Goal: Task Accomplishment & Management: Manage account settings

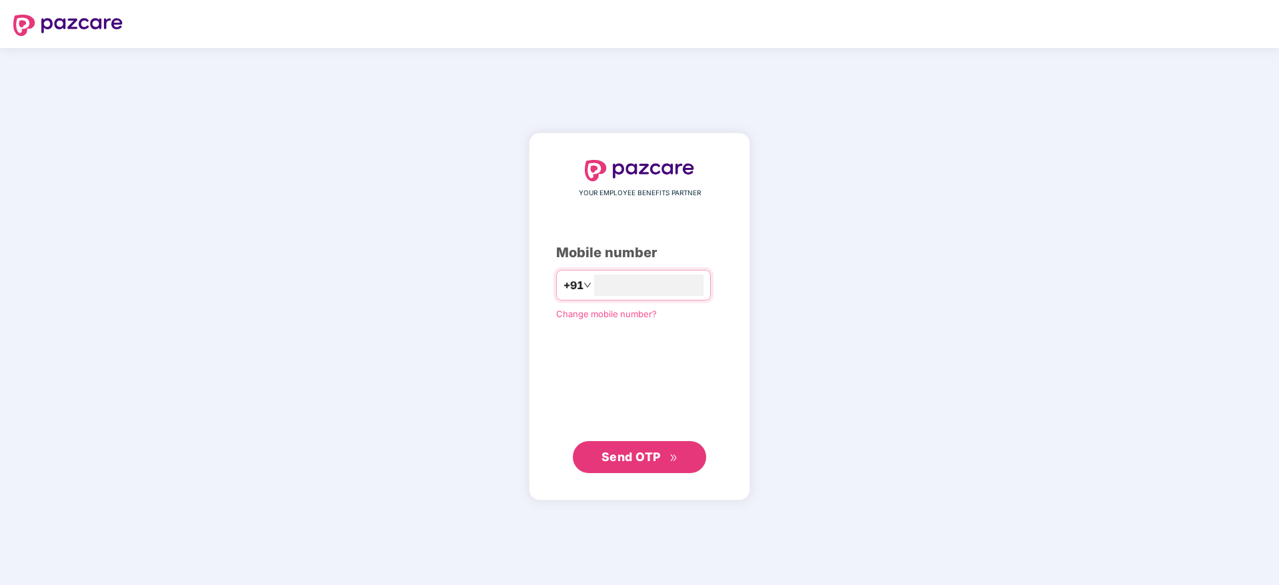
type input "**********"
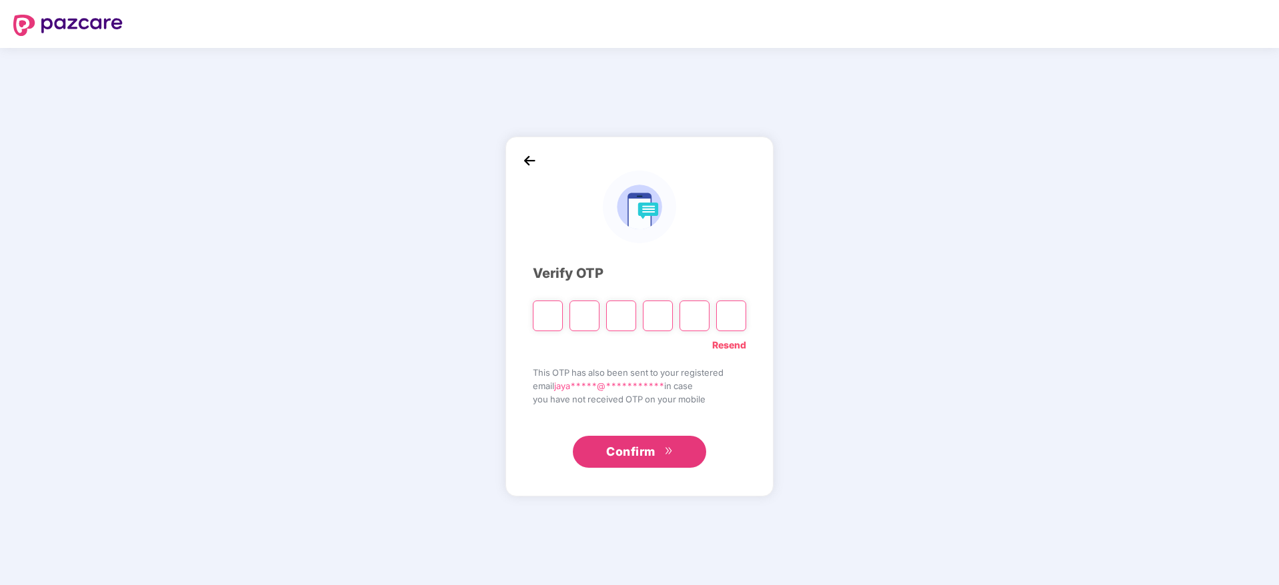
type input "*"
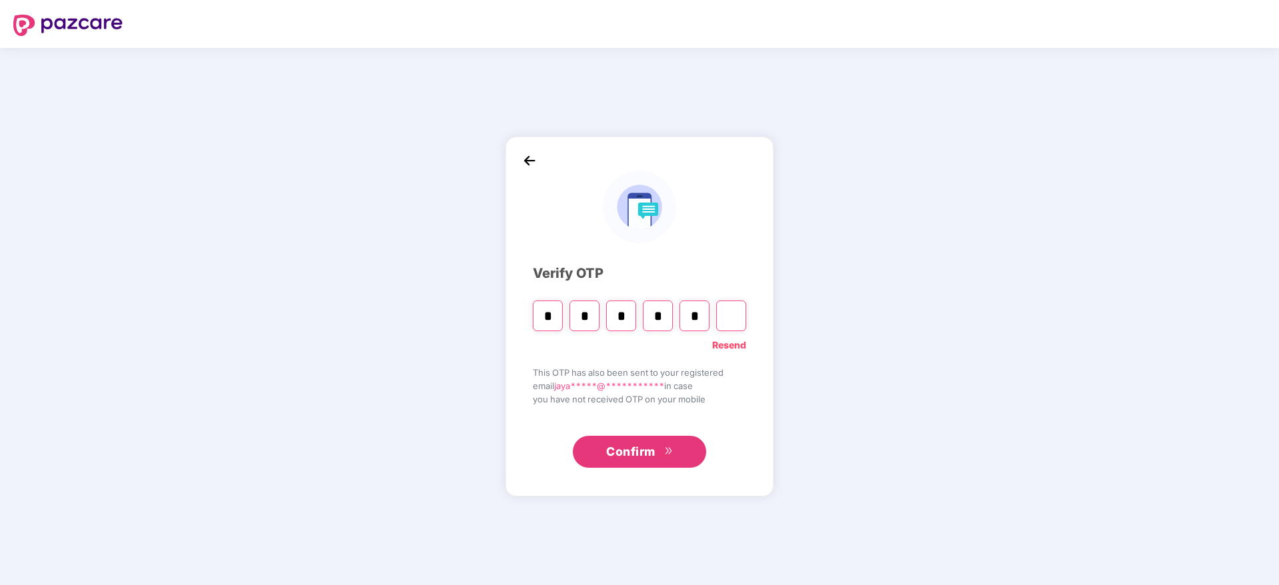
type input "*"
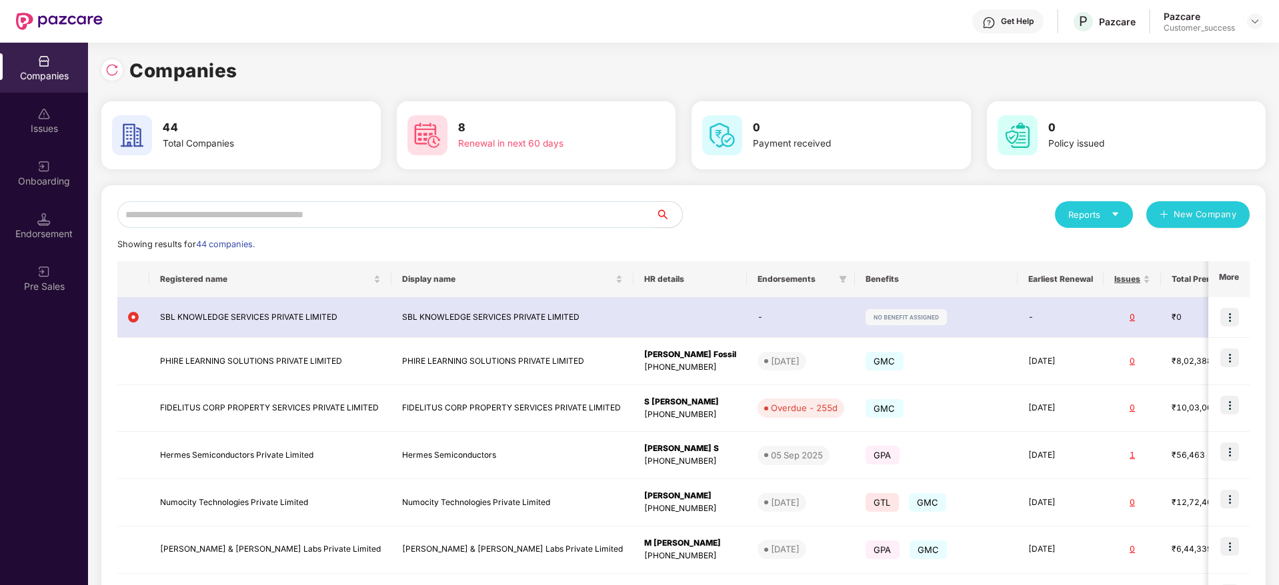
click at [110, 74] on img at bounding box center [111, 69] width 13 height 13
click at [46, 169] on img at bounding box center [43, 166] width 13 height 13
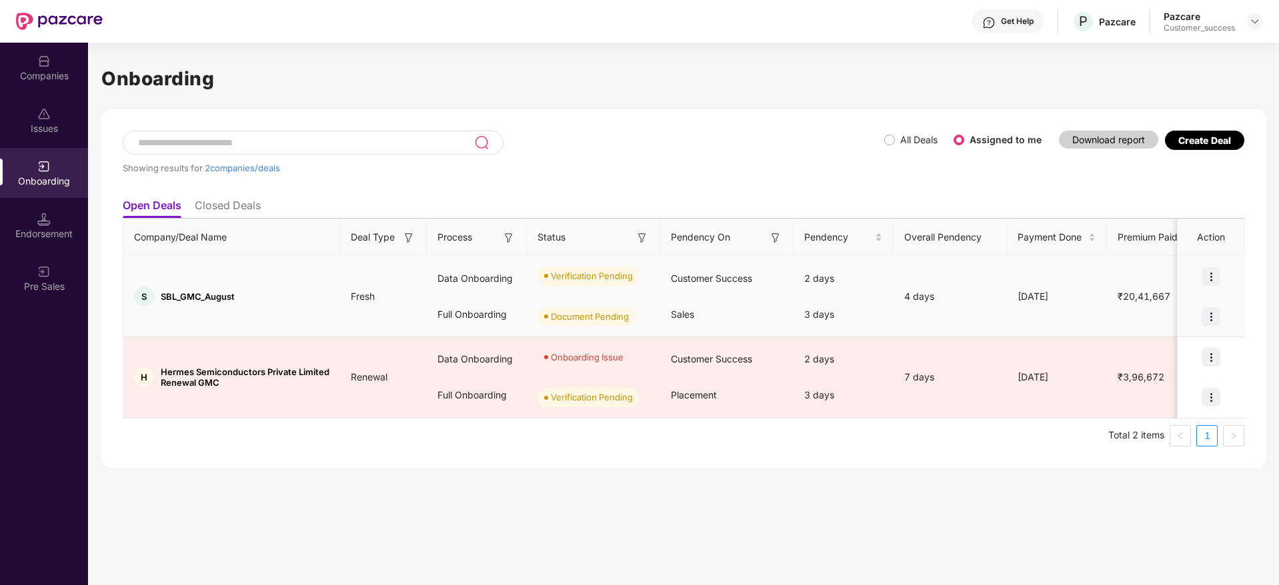
click at [1208, 270] on img at bounding box center [1210, 276] width 19 height 19
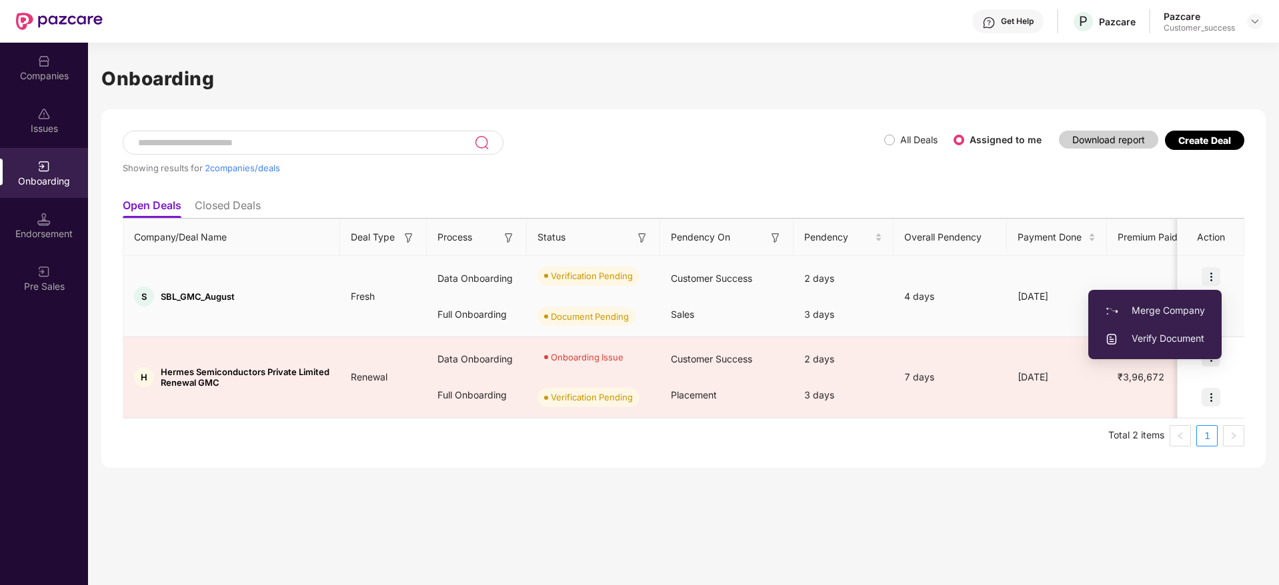
click at [1165, 343] on span "Verify Document" at bounding box center [1155, 338] width 100 height 15
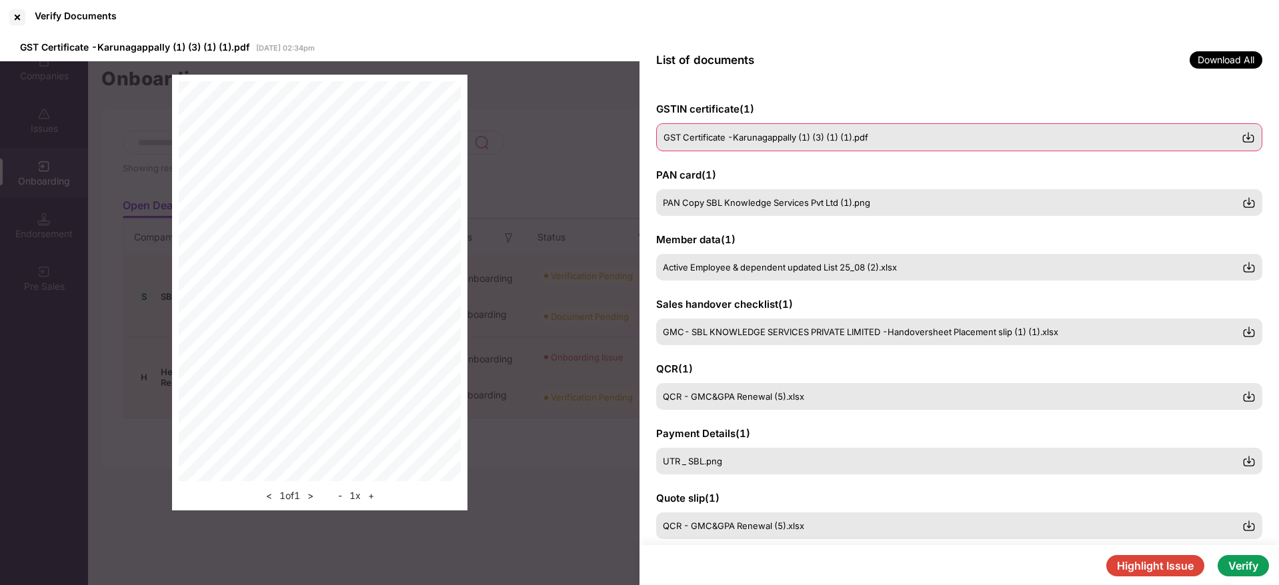
click at [1249, 137] on img at bounding box center [1247, 137] width 13 height 13
click at [795, 208] on div "PAN Copy SBL Knowledge Services Pvt Ltd (1).png" at bounding box center [959, 202] width 606 height 28
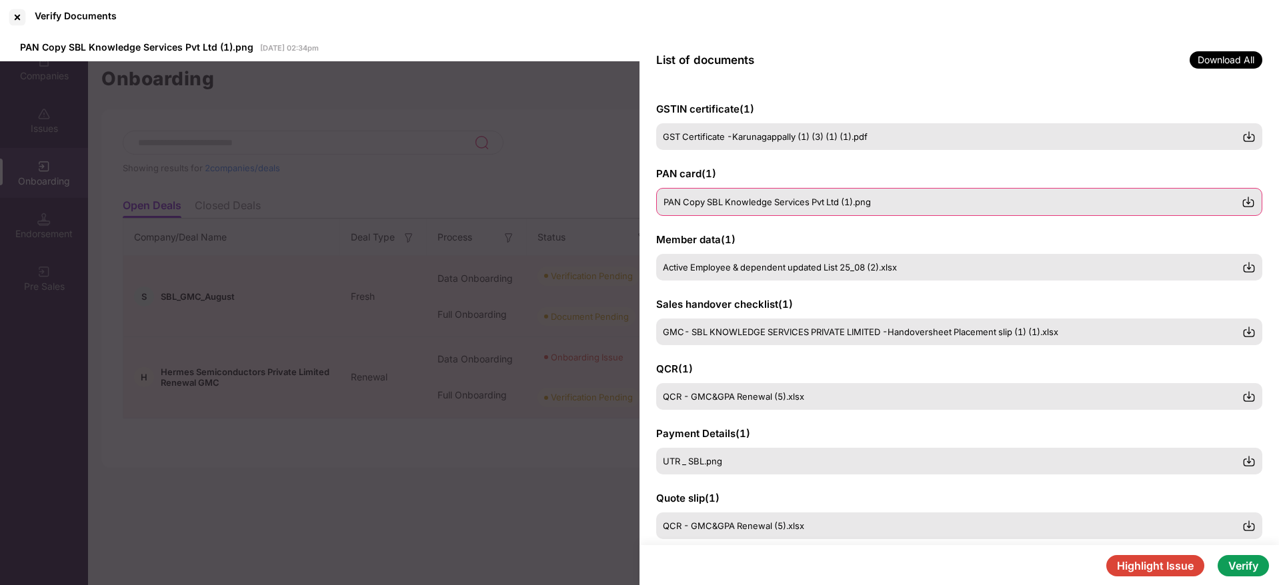
click at [1249, 200] on img at bounding box center [1247, 201] width 13 height 13
click at [826, 270] on span "Active Employee & dependent updated List 25_08 (2).xlsx" at bounding box center [780, 266] width 234 height 11
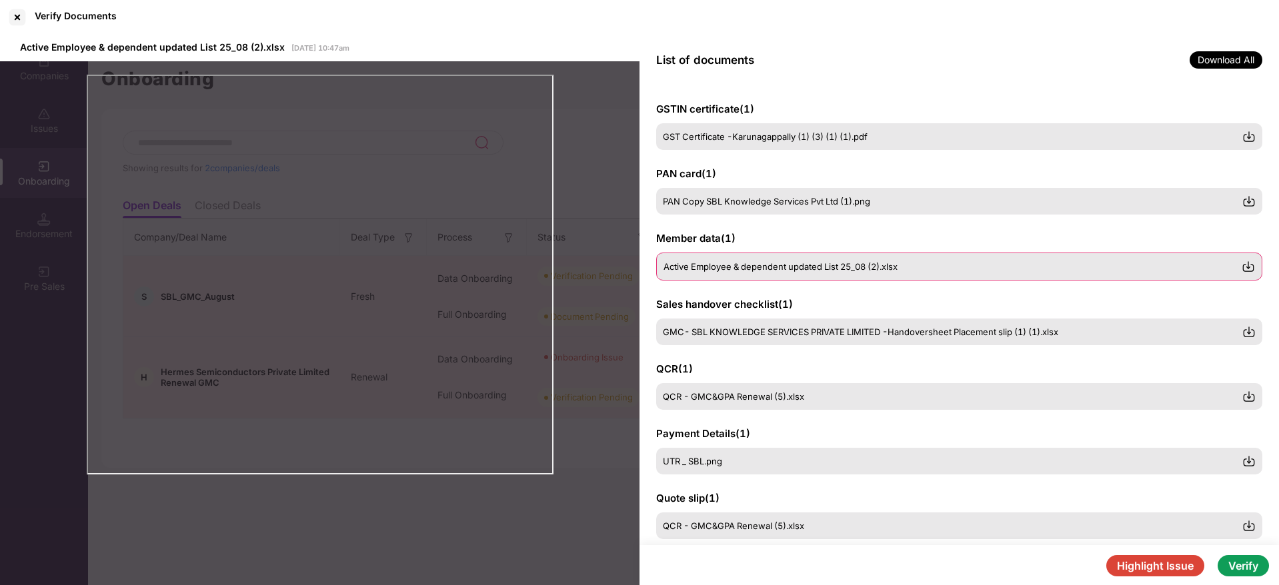
click at [1253, 265] on img at bounding box center [1247, 266] width 13 height 13
click at [877, 328] on span "GMC- SBL KNOWLEDGE SERVICES PRIVATE LIMITED -Handoversheet Placement slip (1) (…" at bounding box center [860, 331] width 395 height 11
click at [1251, 327] on img at bounding box center [1247, 331] width 13 height 13
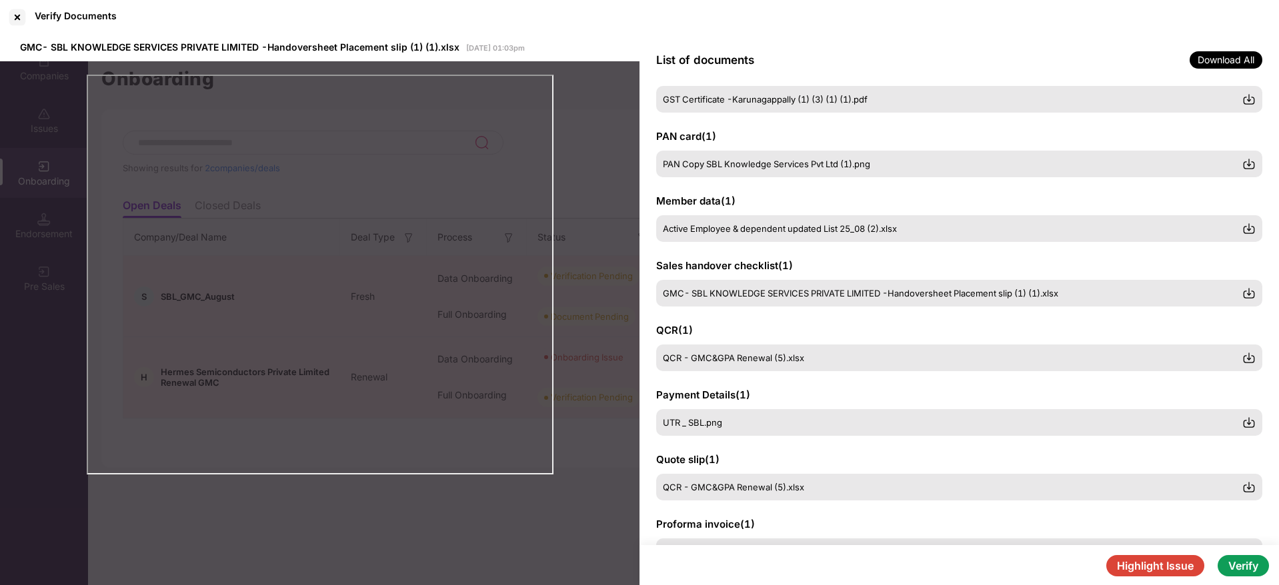
scroll to position [40, 0]
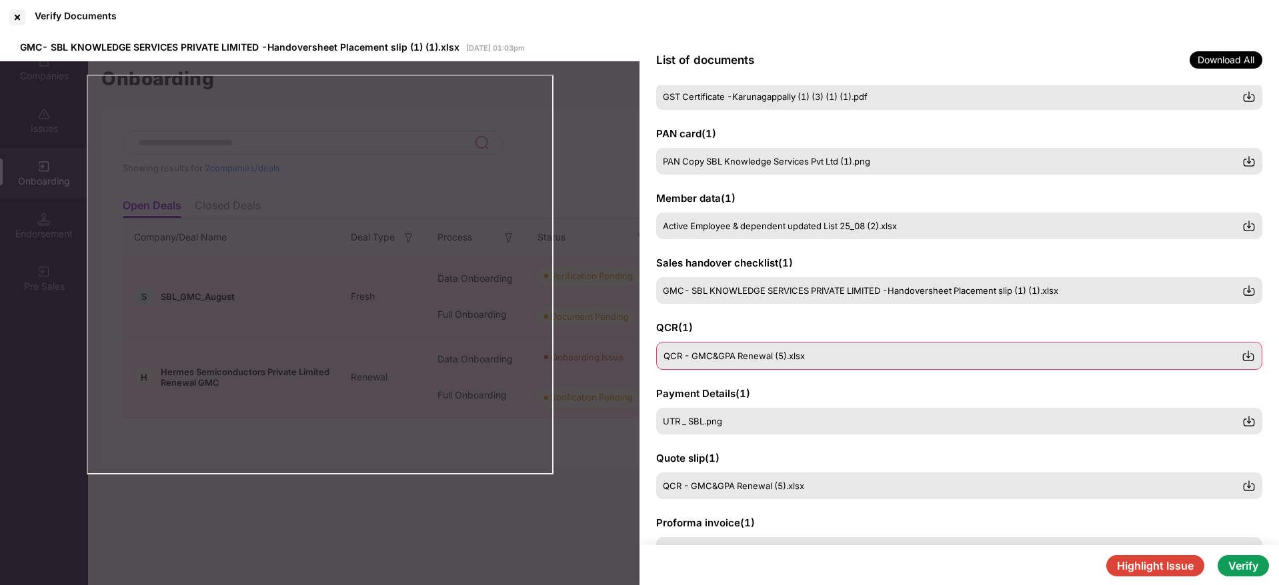
click at [821, 359] on div "QCR - GMC&GPA Renewal (5).xlsx" at bounding box center [952, 356] width 578 height 11
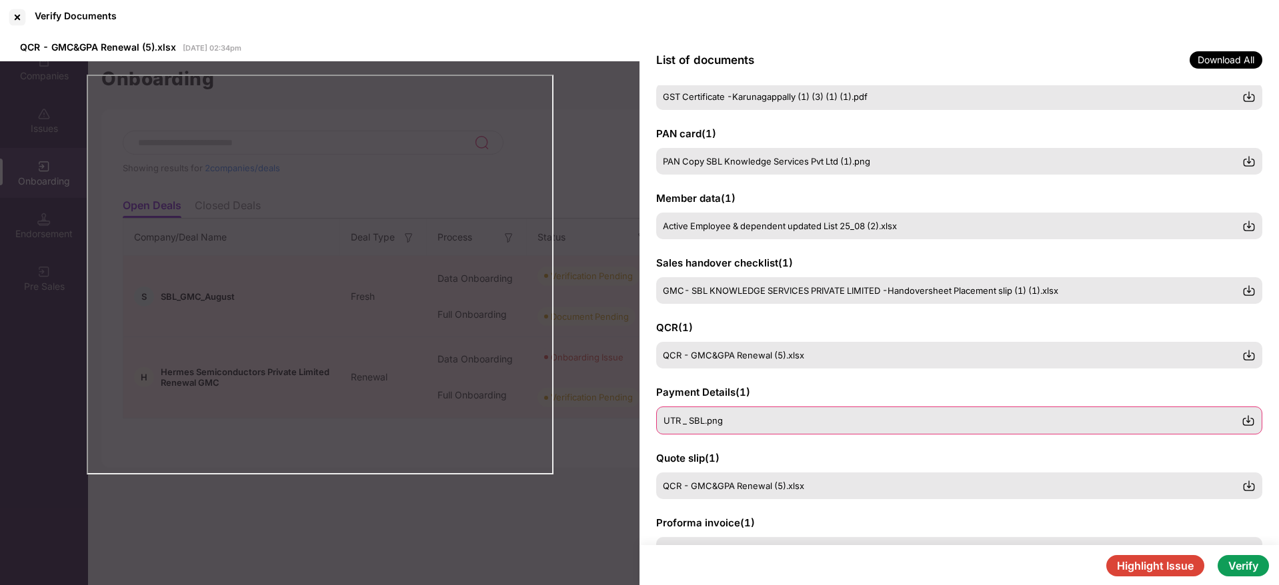
click at [797, 420] on div "UTR _ SBL.png" at bounding box center [952, 420] width 578 height 11
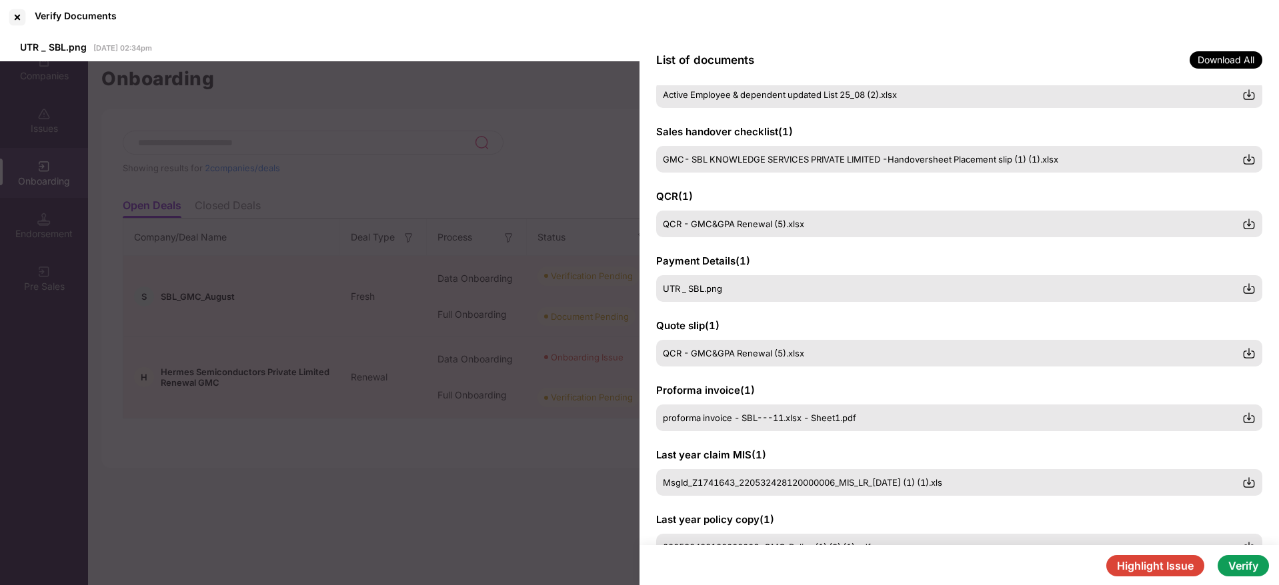
scroll to position [180, 0]
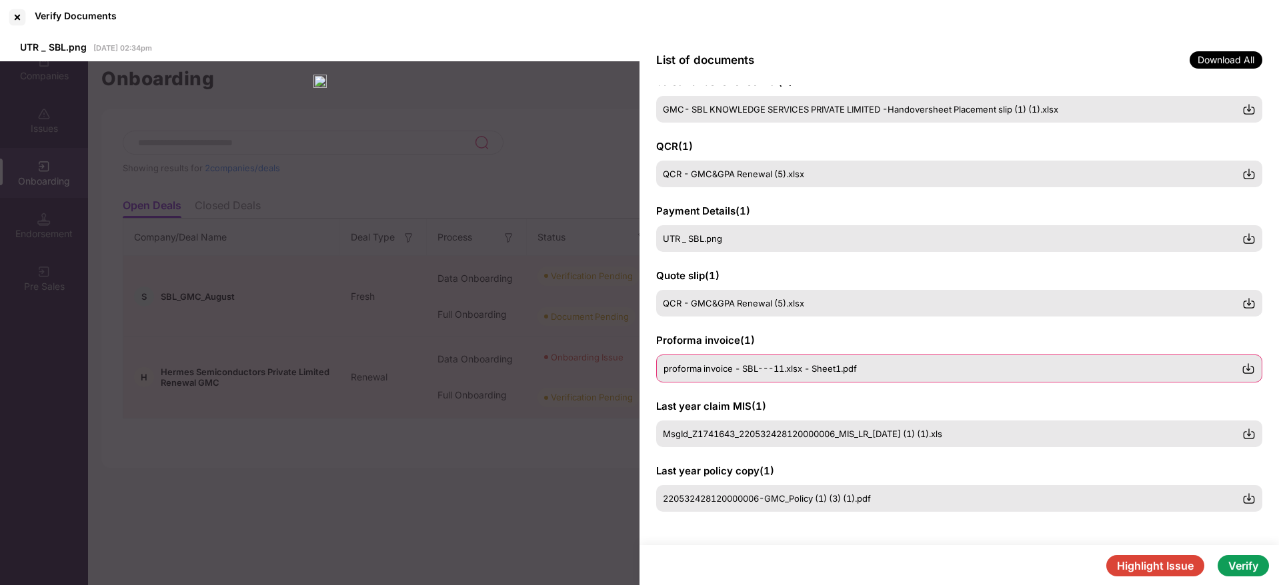
click at [835, 375] on div "proforma invoice - SBL---11.xlsx - Sheet1.pdf" at bounding box center [959, 369] width 606 height 28
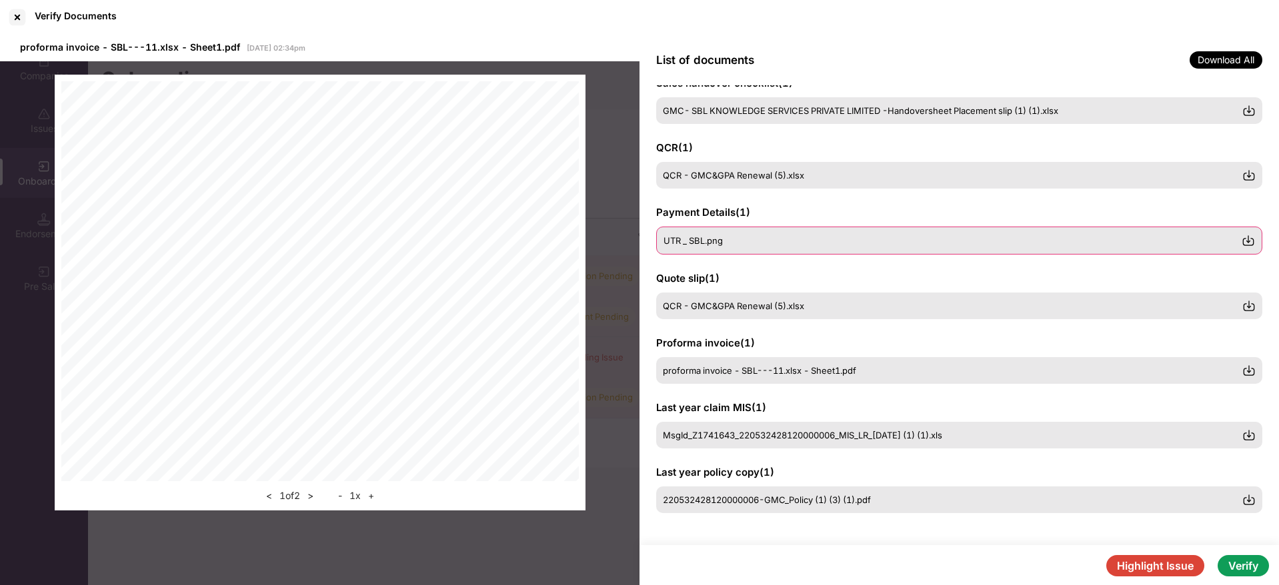
scroll to position [220, 0]
click at [311, 499] on button ">" at bounding box center [310, 496] width 14 height 16
click at [267, 493] on button "<" at bounding box center [269, 496] width 14 height 16
click at [775, 243] on div "UTR _ SBL.png" at bounding box center [952, 239] width 578 height 11
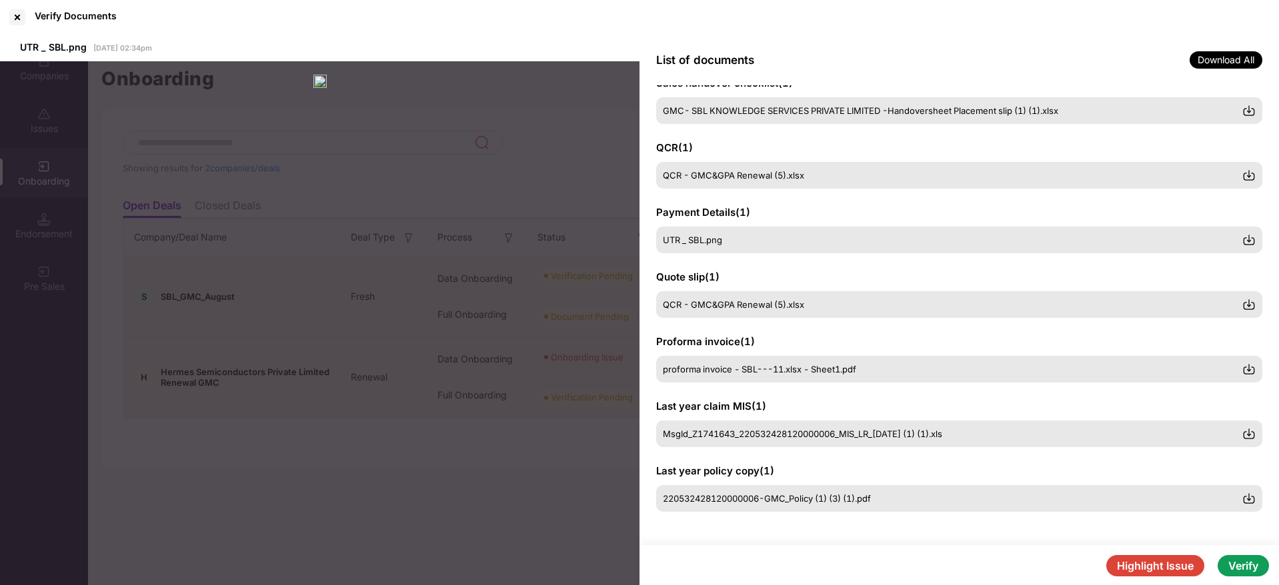
click at [1142, 573] on button "Highlight Issue" at bounding box center [1155, 565] width 98 height 21
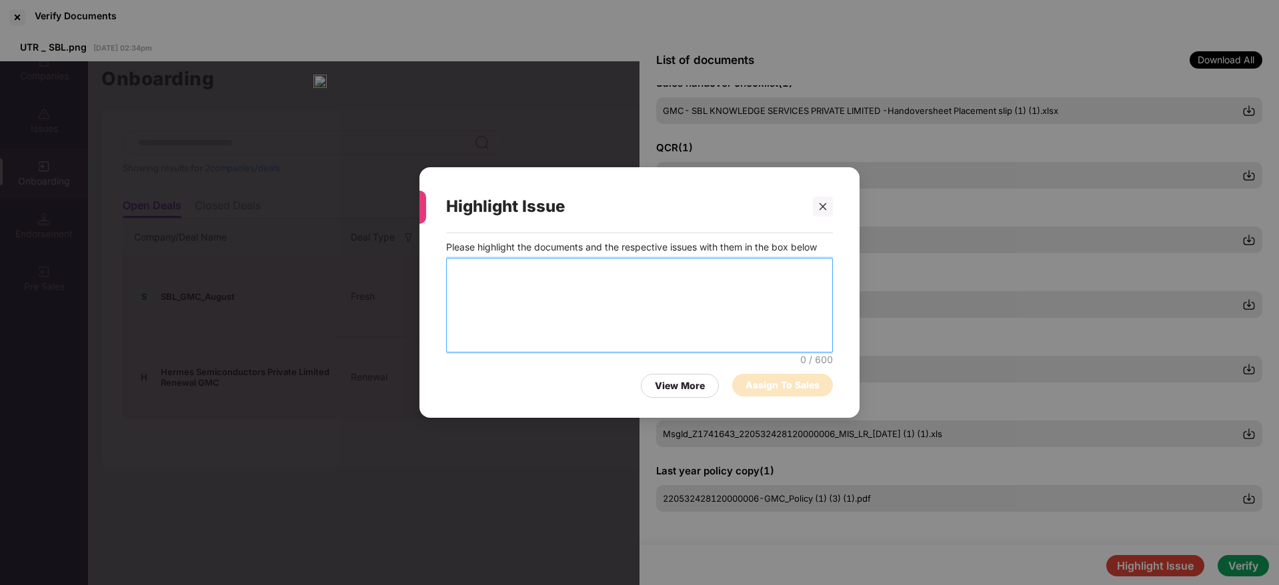
click at [681, 275] on textarea at bounding box center [639, 305] width 387 height 95
type textarea "**********"
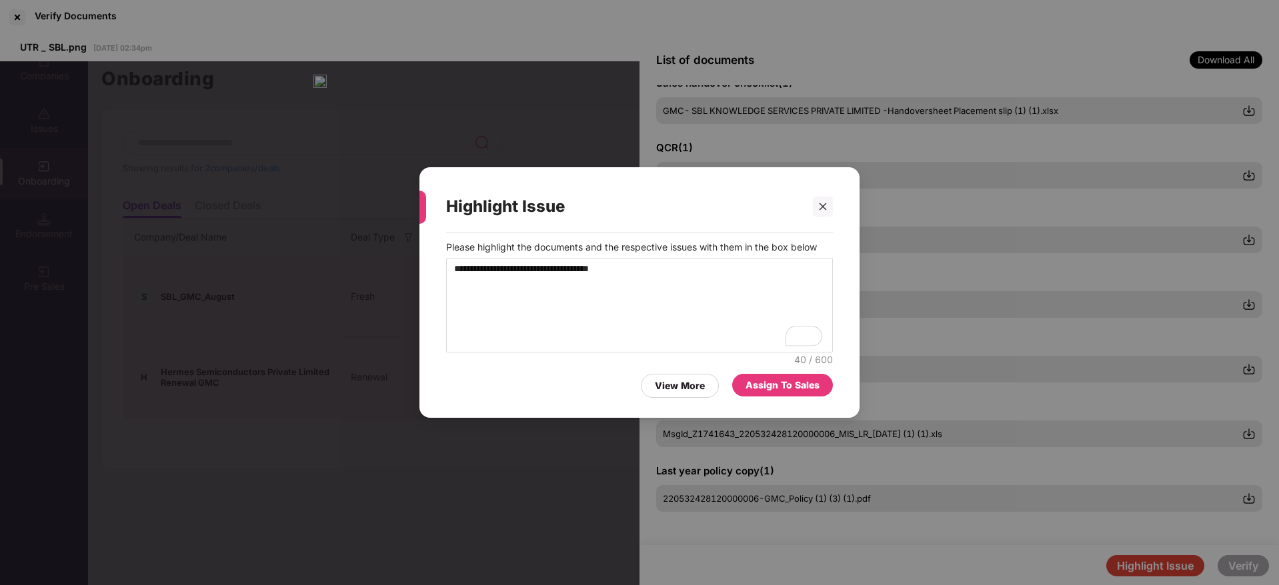
click at [783, 385] on div "Assign To Sales" at bounding box center [782, 385] width 74 height 15
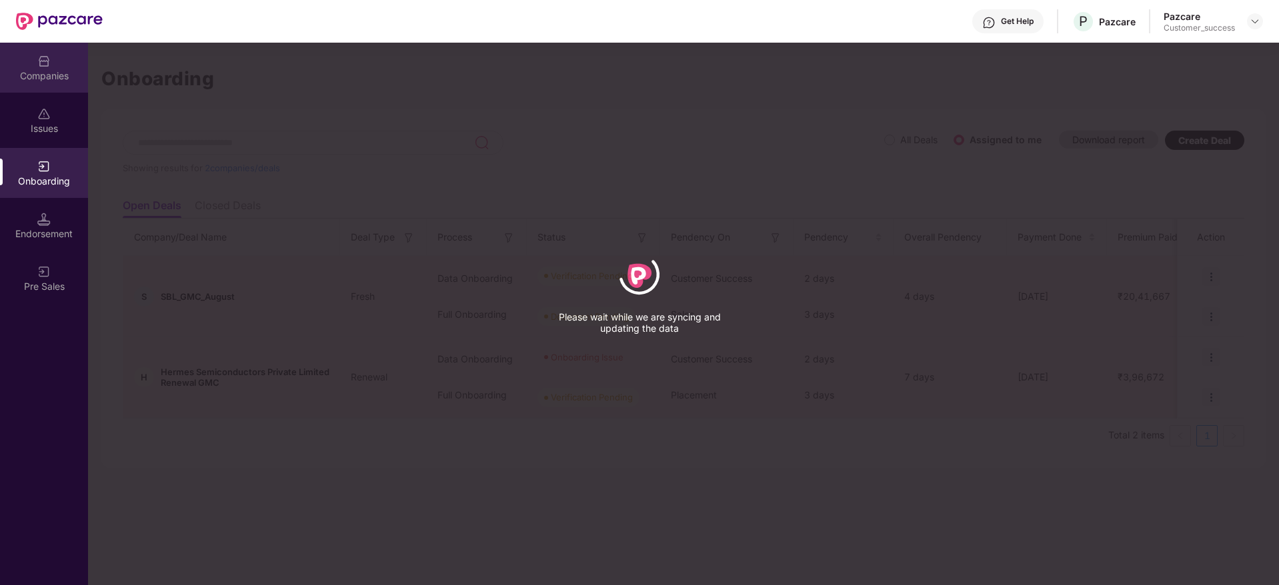
click at [45, 69] on div "Companies" at bounding box center [44, 75] width 88 height 13
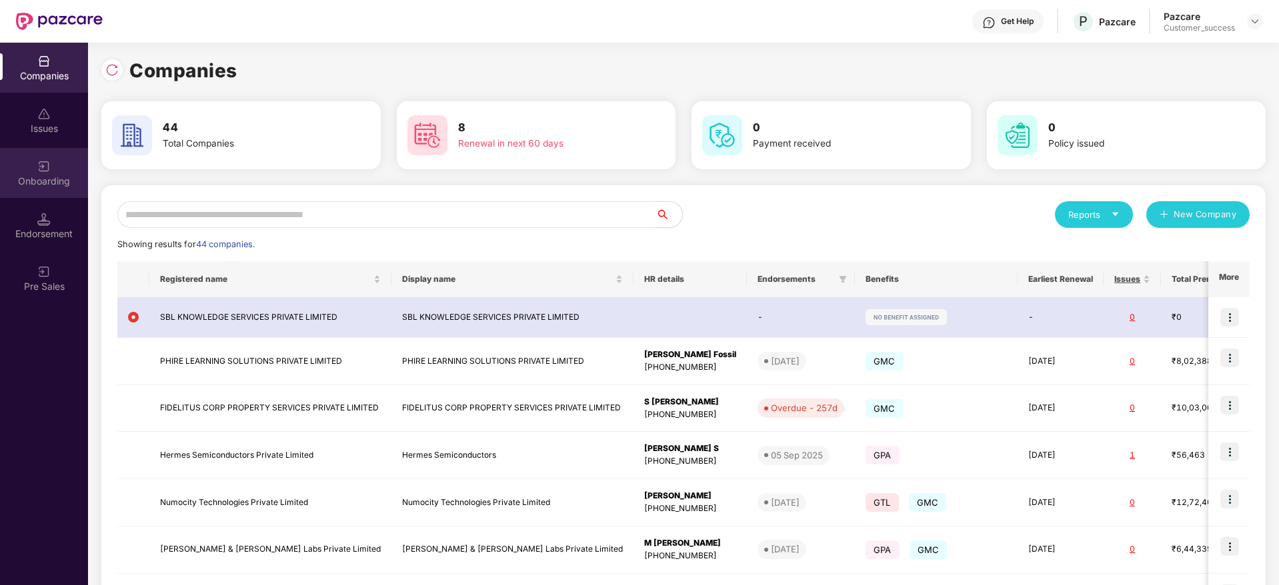
click at [53, 168] on div "Onboarding" at bounding box center [44, 173] width 88 height 50
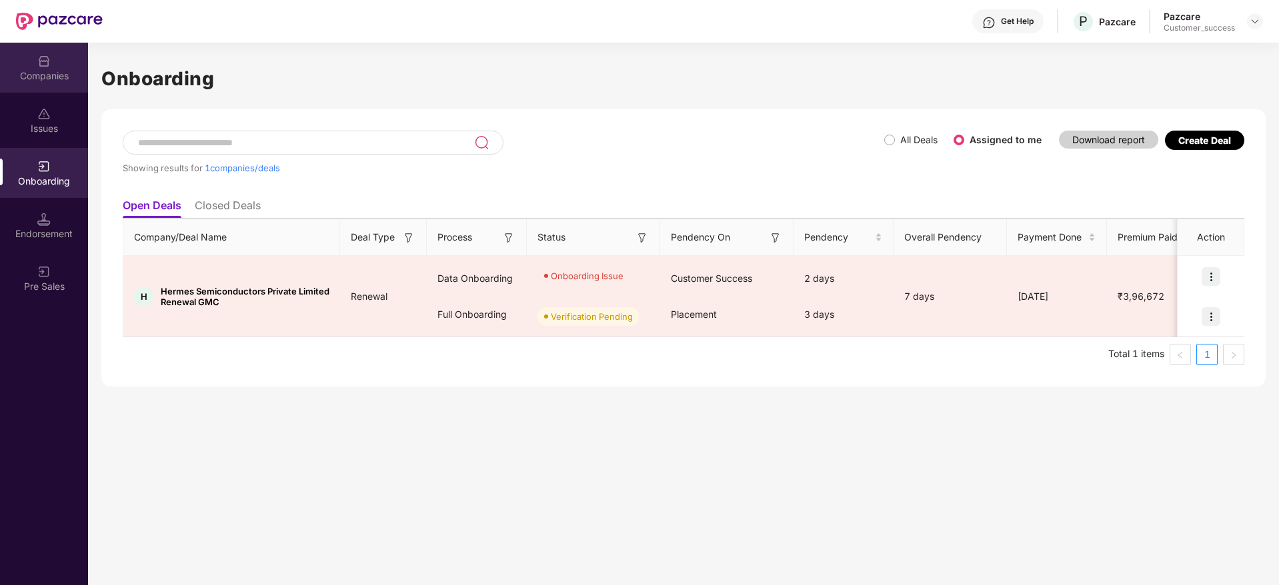
click at [53, 68] on div "Companies" at bounding box center [44, 68] width 88 height 50
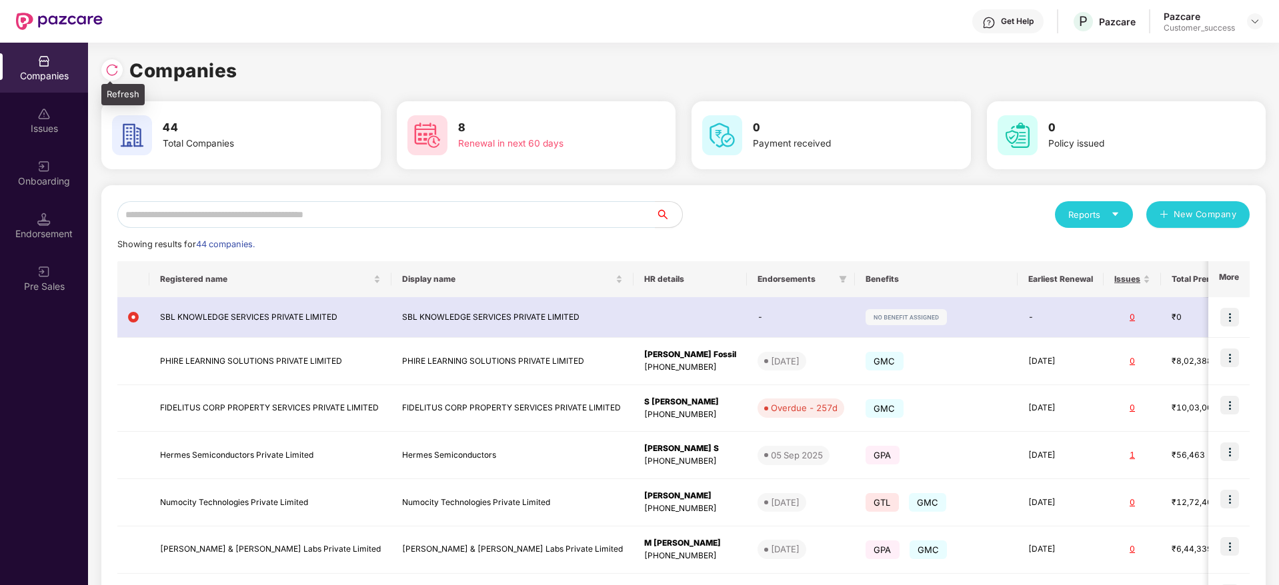
click at [111, 68] on img at bounding box center [111, 69] width 13 height 13
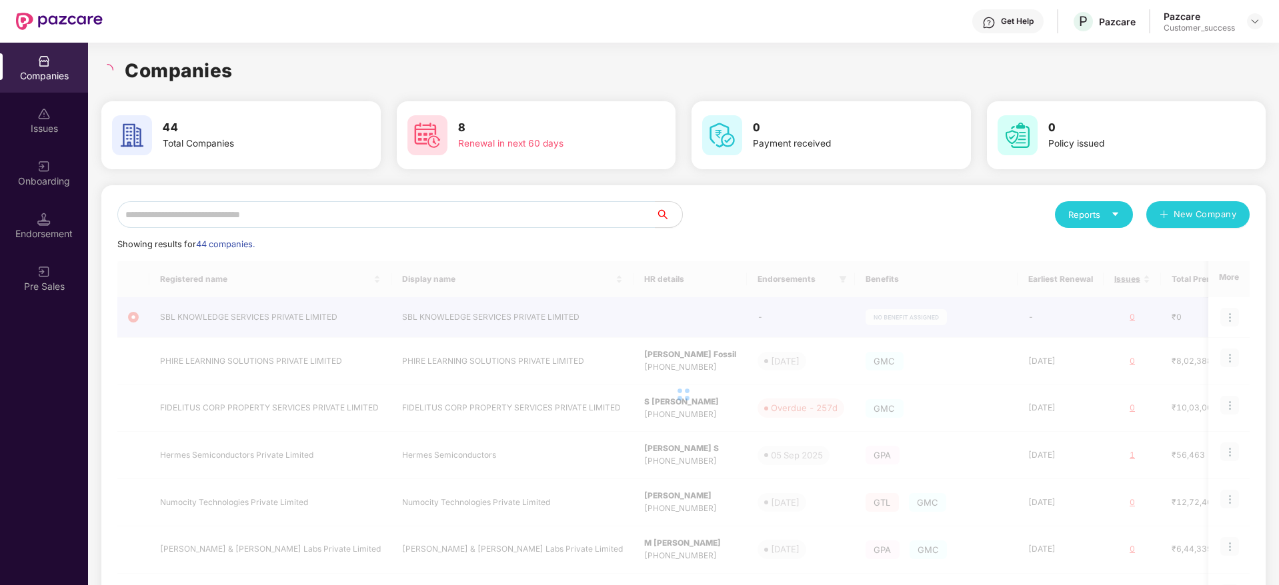
click at [344, 71] on div "Companies" at bounding box center [683, 70] width 1164 height 29
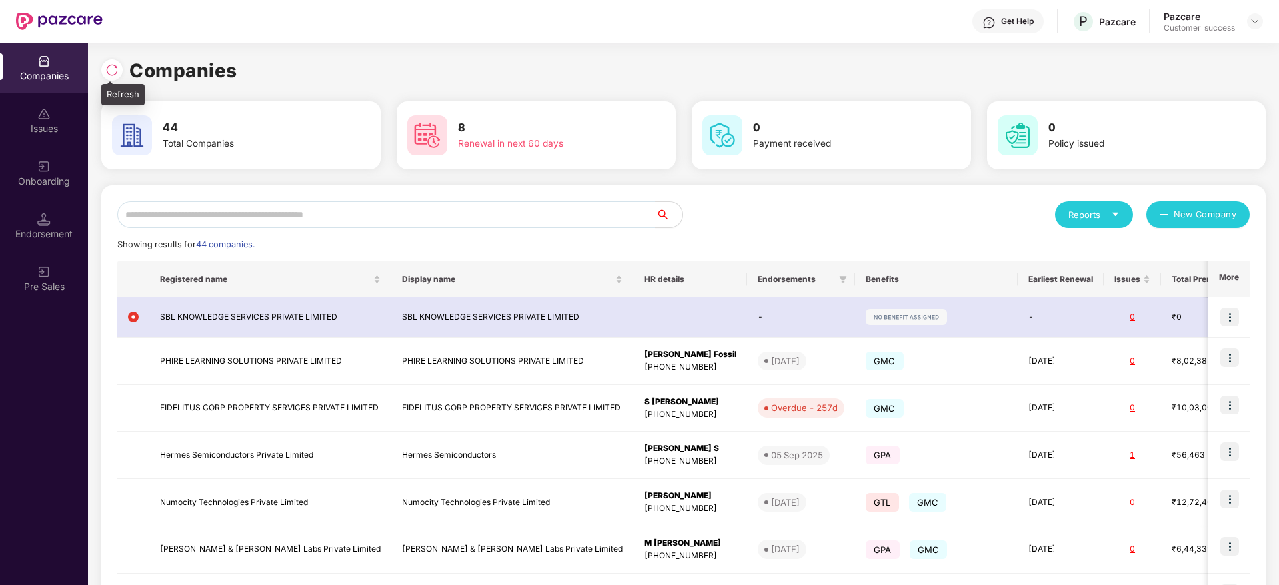
click at [111, 70] on img at bounding box center [111, 69] width 13 height 13
click at [452, 27] on div "Get Help P Pazcare Pazcare Customer_success" at bounding box center [683, 21] width 1160 height 43
click at [92, 63] on div "Companies 44 Total Companies 8 Renewal in next 60 days 0 Payment received 0 Pol…" at bounding box center [683, 314] width 1191 height 543
click at [116, 73] on img at bounding box center [111, 69] width 13 height 13
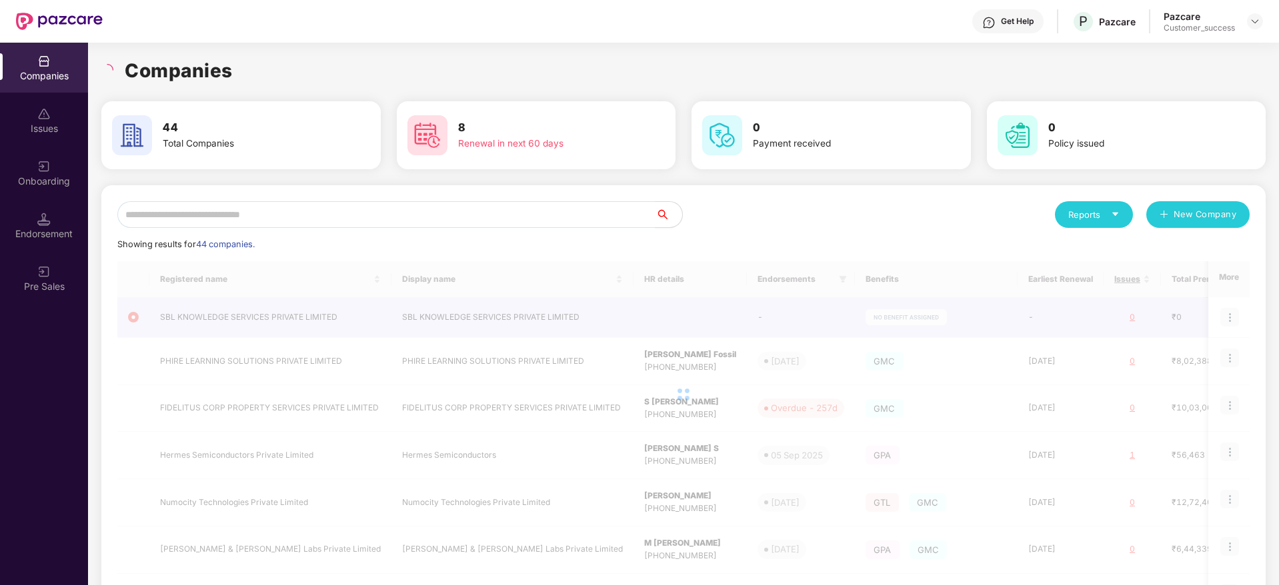
click at [323, 63] on div "Companies" at bounding box center [683, 70] width 1164 height 29
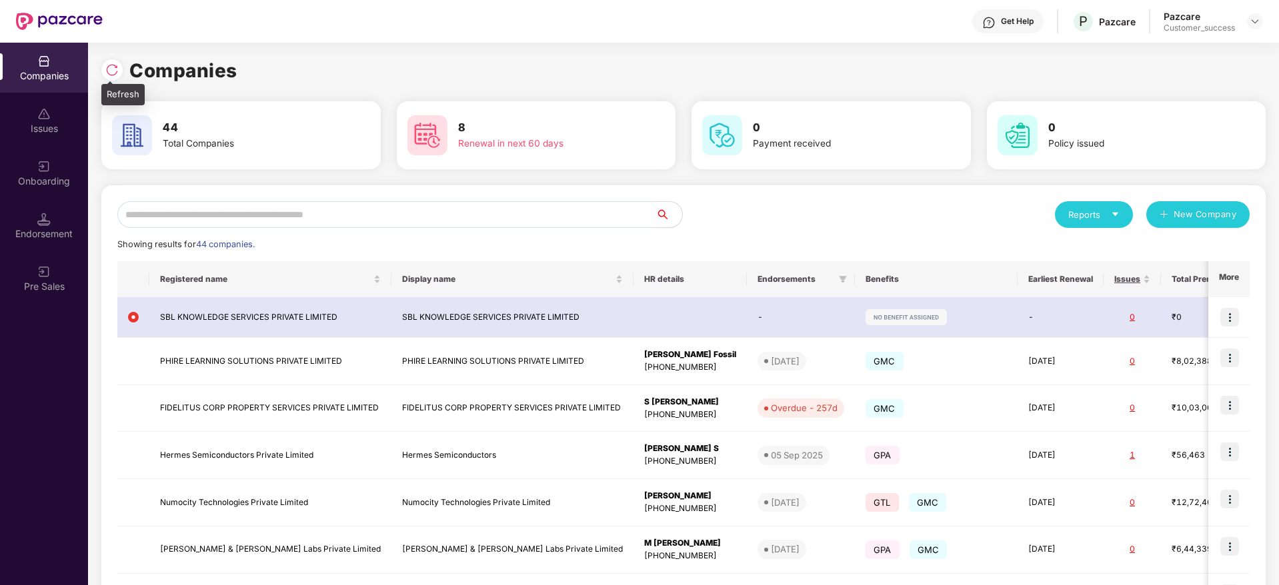
click at [115, 71] on img at bounding box center [111, 69] width 13 height 13
click at [114, 65] on img at bounding box center [111, 69] width 13 height 13
click at [393, 214] on input "text" at bounding box center [386, 214] width 538 height 27
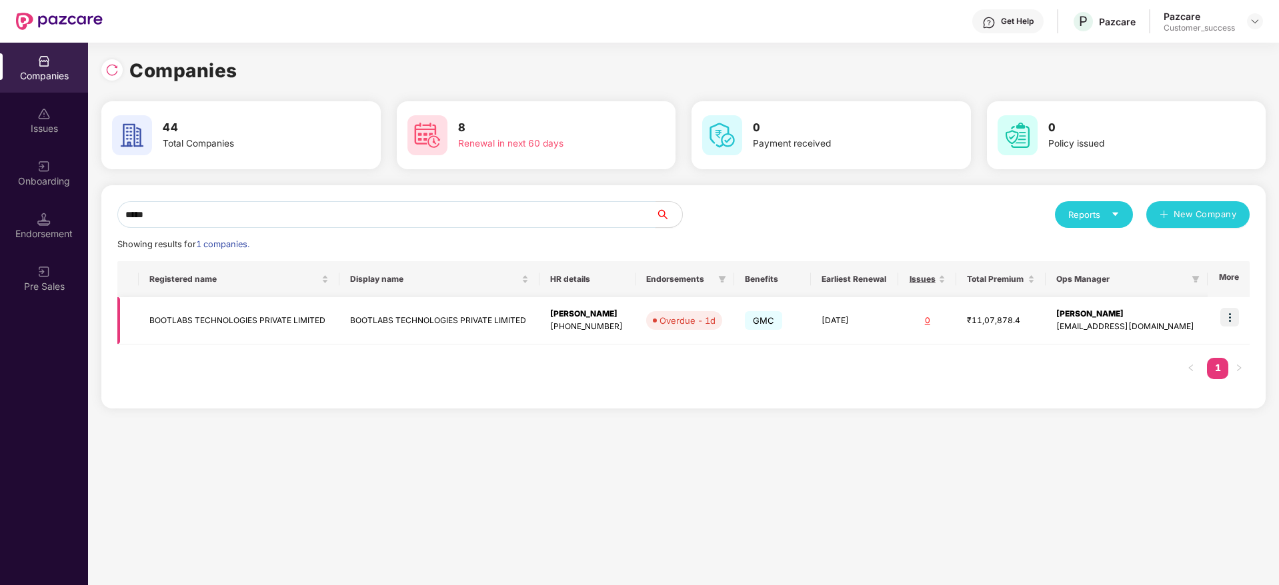
type input "*****"
click at [1231, 314] on img at bounding box center [1229, 317] width 19 height 19
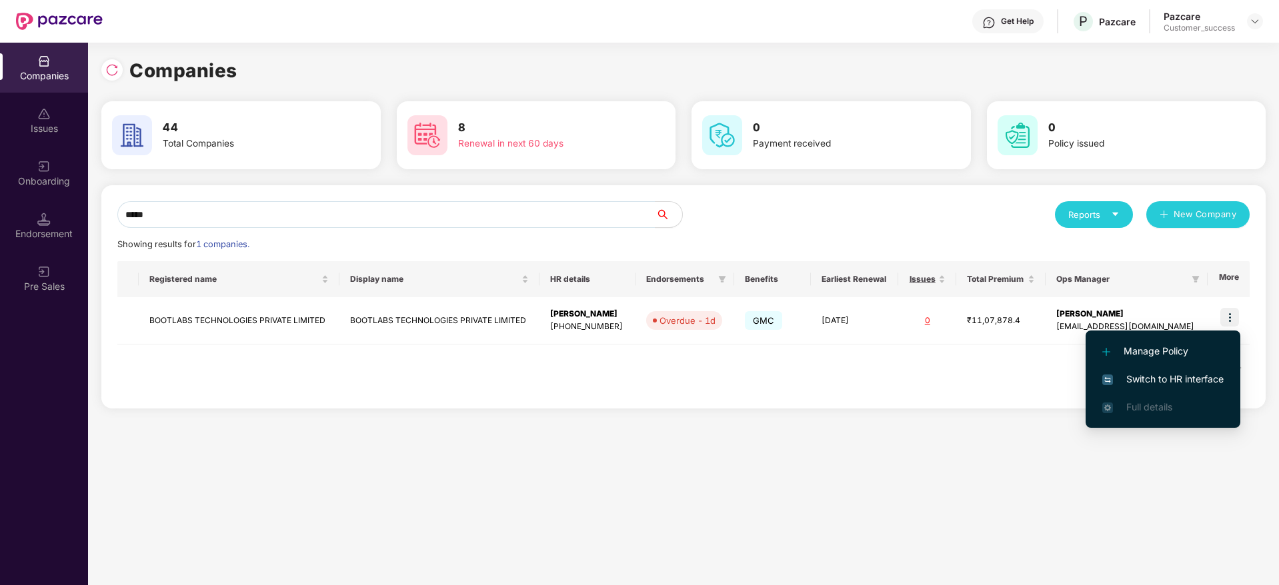
click at [1150, 377] on span "Switch to HR interface" at bounding box center [1162, 379] width 121 height 15
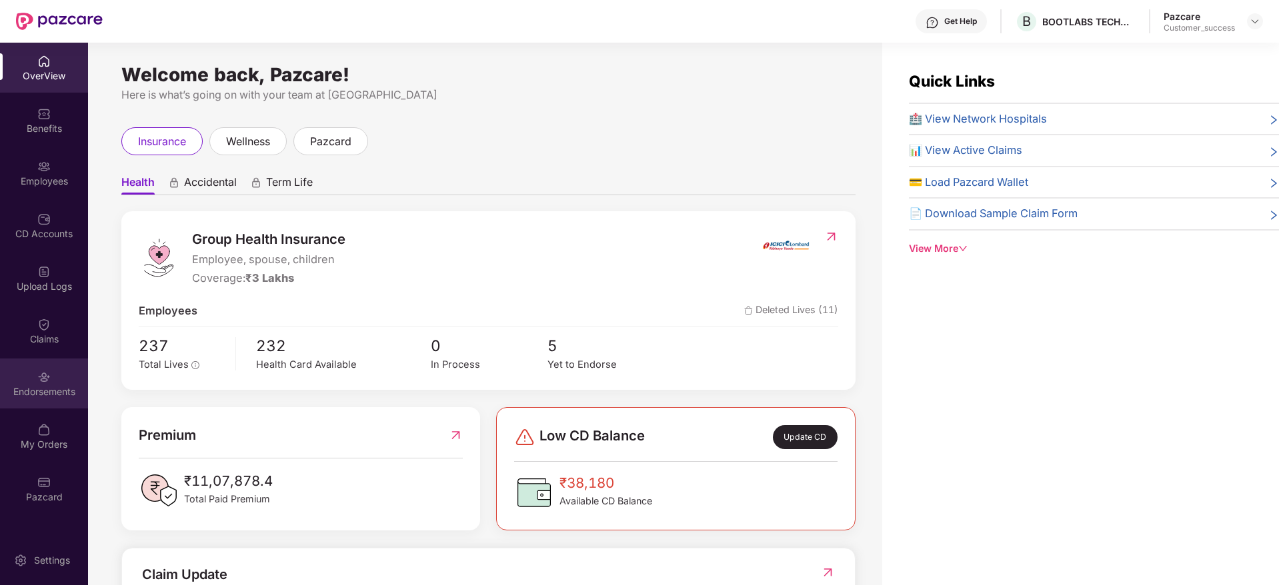
click at [43, 389] on div "Endorsements" at bounding box center [44, 391] width 88 height 13
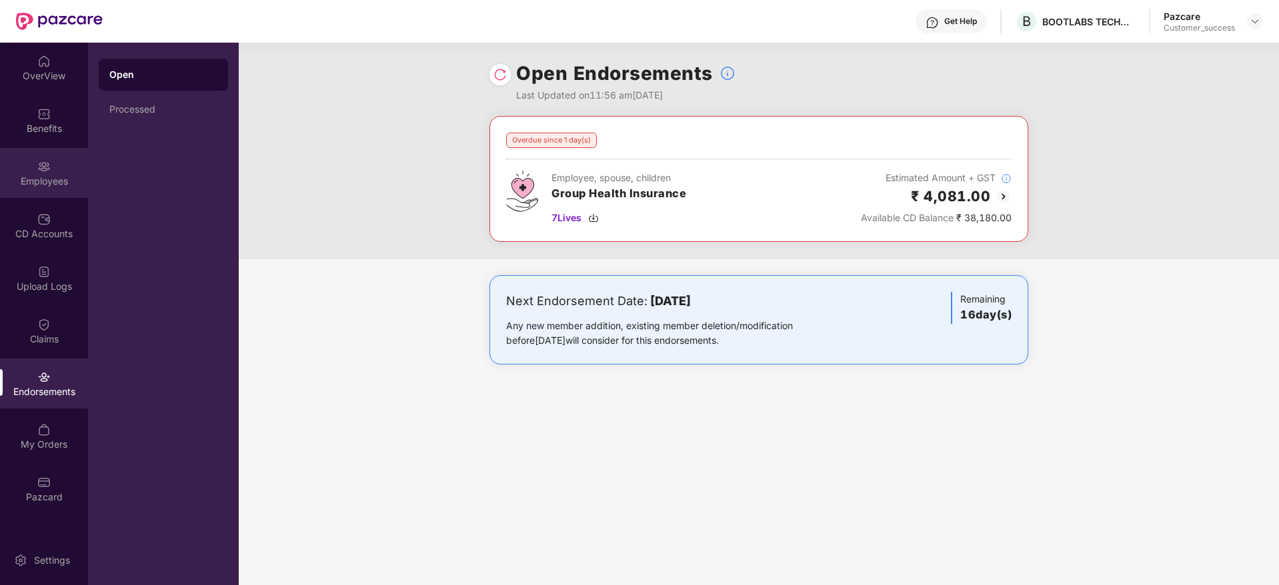
click at [59, 173] on div "Employees" at bounding box center [44, 173] width 88 height 50
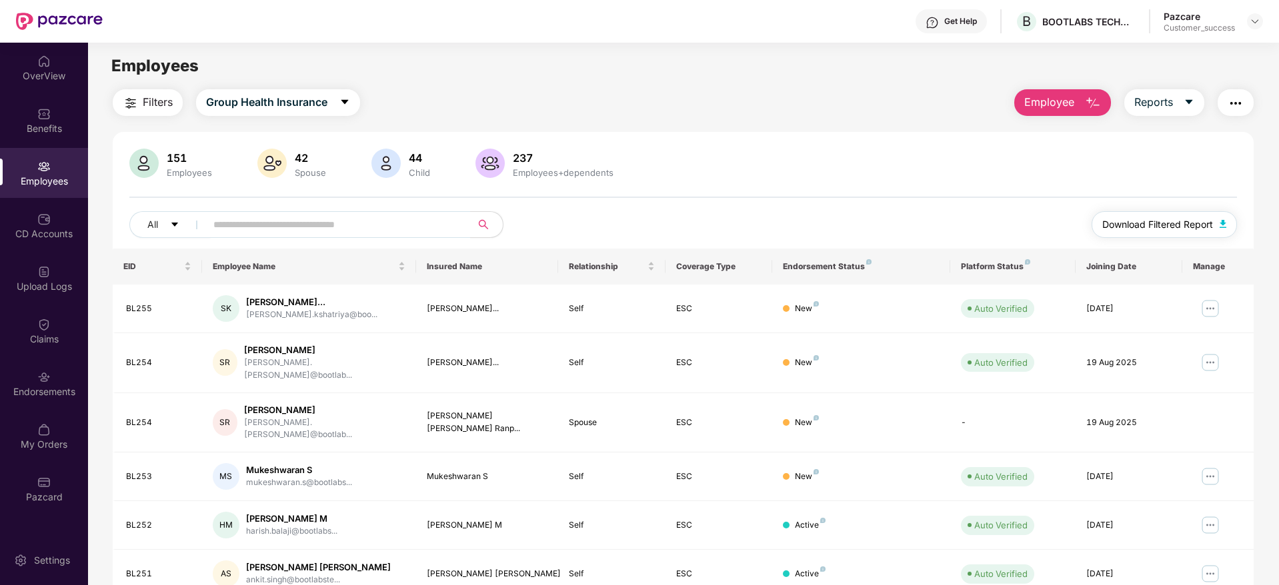
click at [1187, 227] on span "Download Filtered Report" at bounding box center [1157, 224] width 111 height 15
click at [53, 279] on div "Upload Logs" at bounding box center [44, 278] width 88 height 50
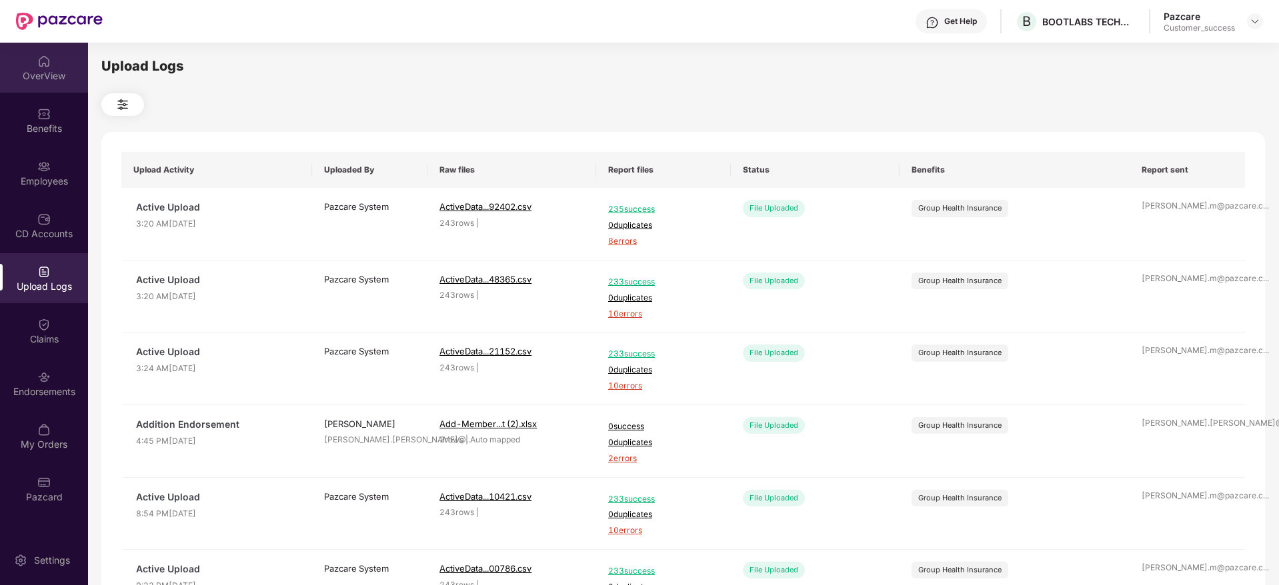
click at [45, 56] on img at bounding box center [43, 61] width 13 height 13
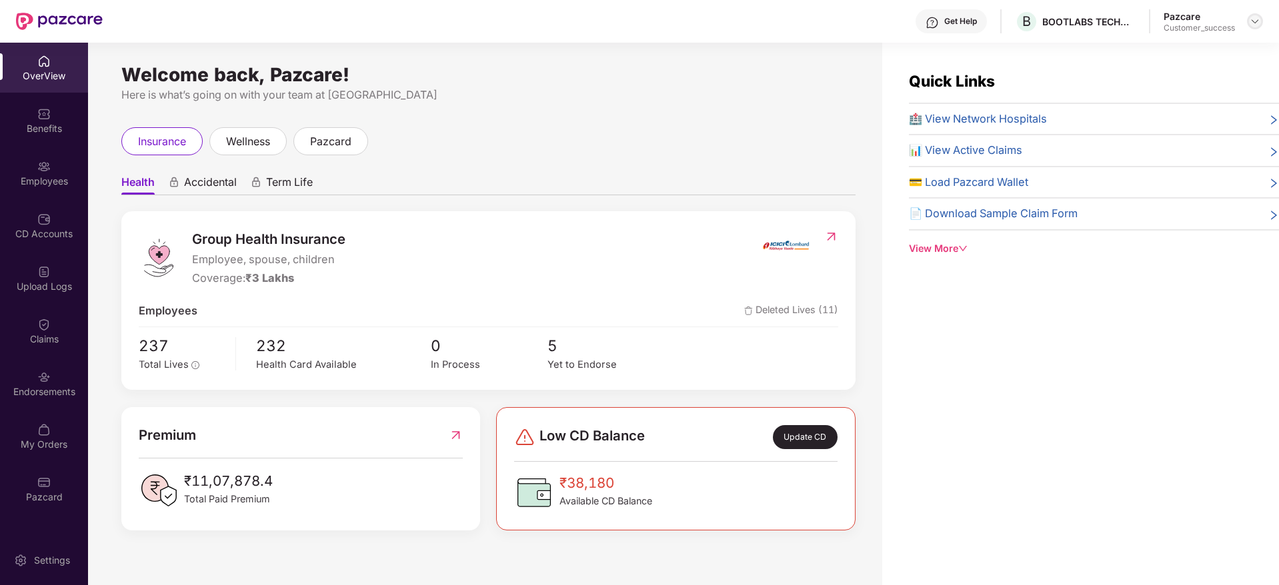
click at [1258, 25] on img at bounding box center [1254, 21] width 11 height 11
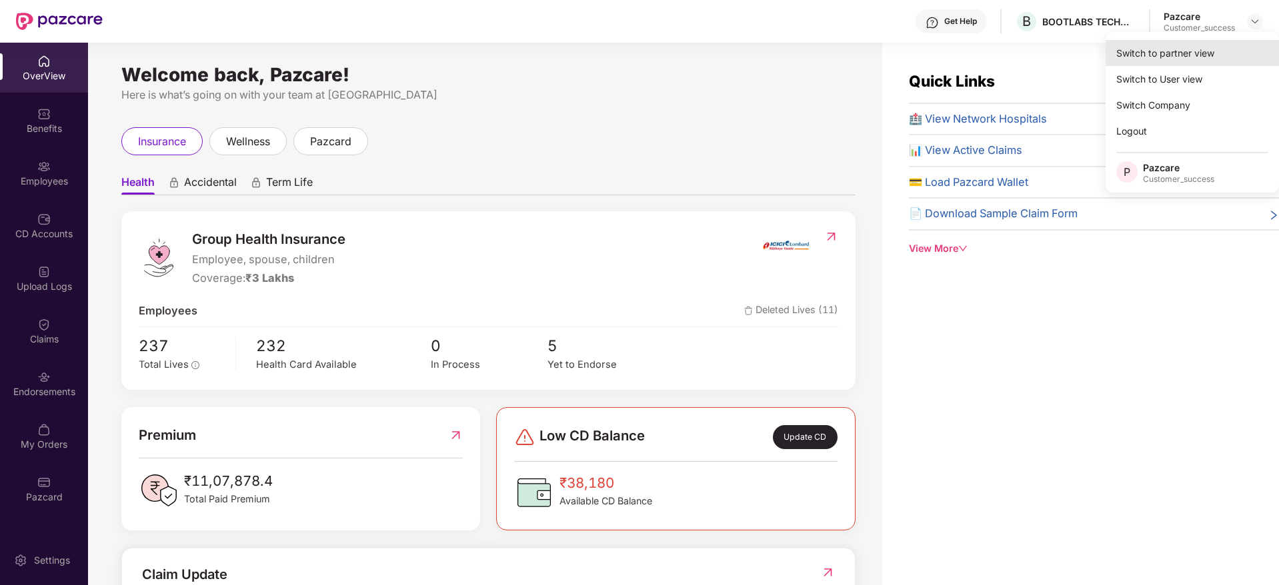
click at [1205, 63] on div "Switch to partner view" at bounding box center [1191, 53] width 173 height 26
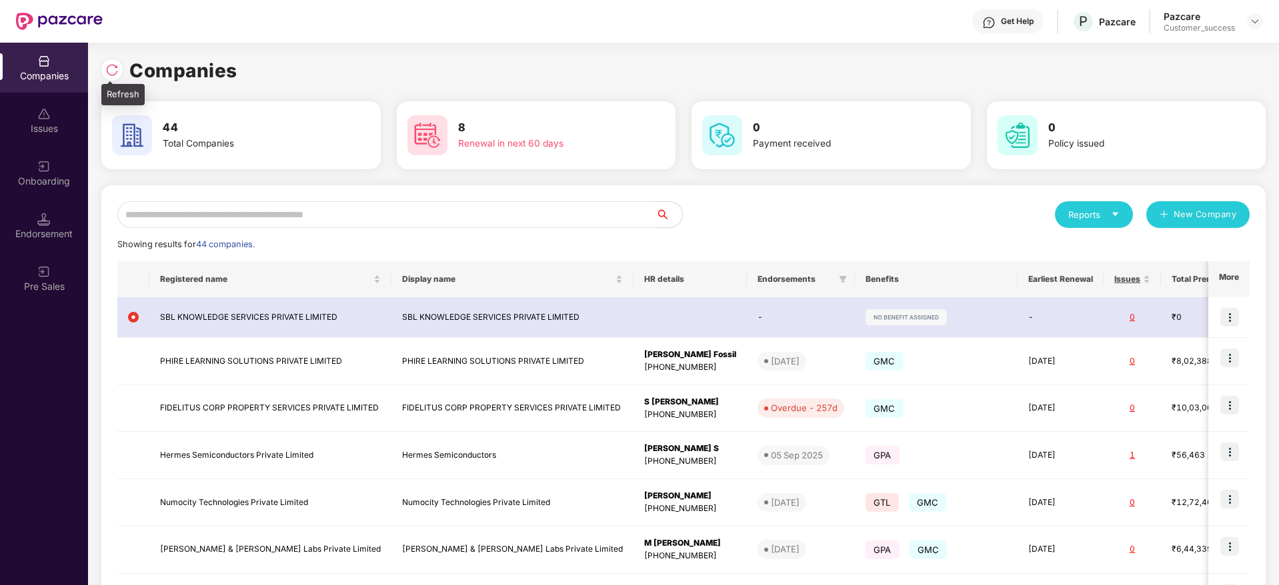
click at [118, 75] on img at bounding box center [111, 69] width 13 height 13
